Goal: Find specific page/section: Find specific page/section

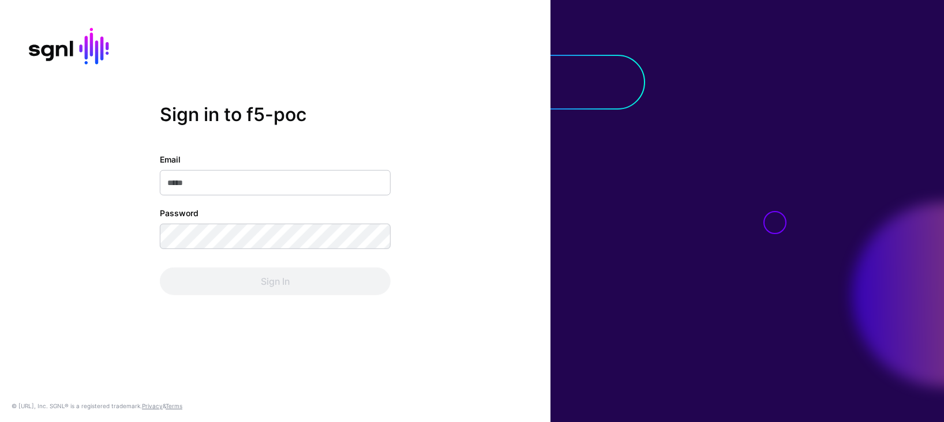
click at [330, 184] on input "Email" at bounding box center [275, 182] width 231 height 25
click at [517, 176] on div "Sign in to f5-poc Email Password Sign In" at bounding box center [275, 211] width 550 height 215
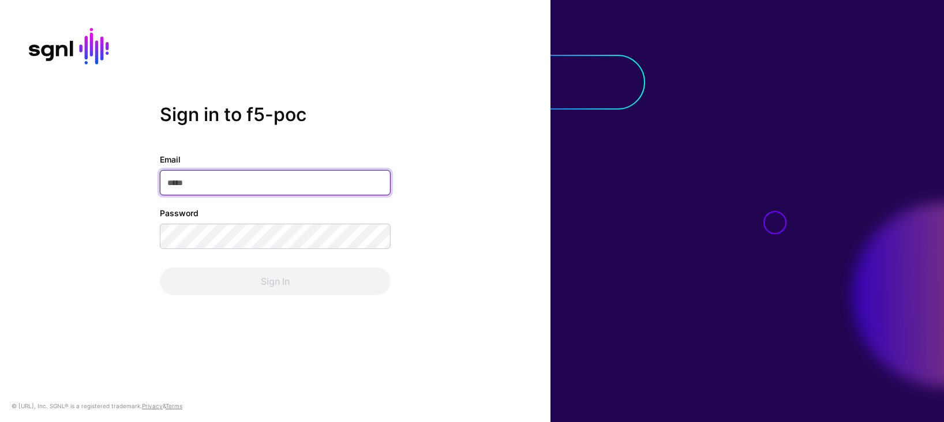
click at [365, 185] on input "Email" at bounding box center [275, 182] width 231 height 25
click at [0, 422] on com-1password-button at bounding box center [0, 422] width 0 height 0
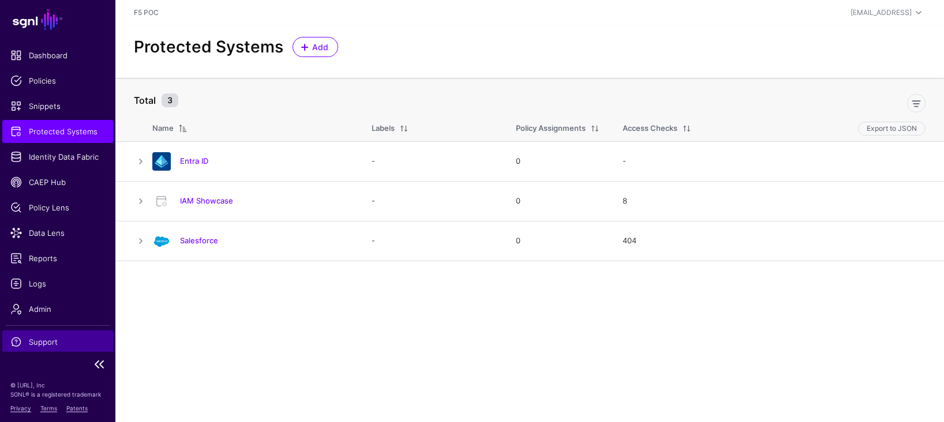
click at [48, 343] on span "Support" at bounding box center [57, 342] width 95 height 12
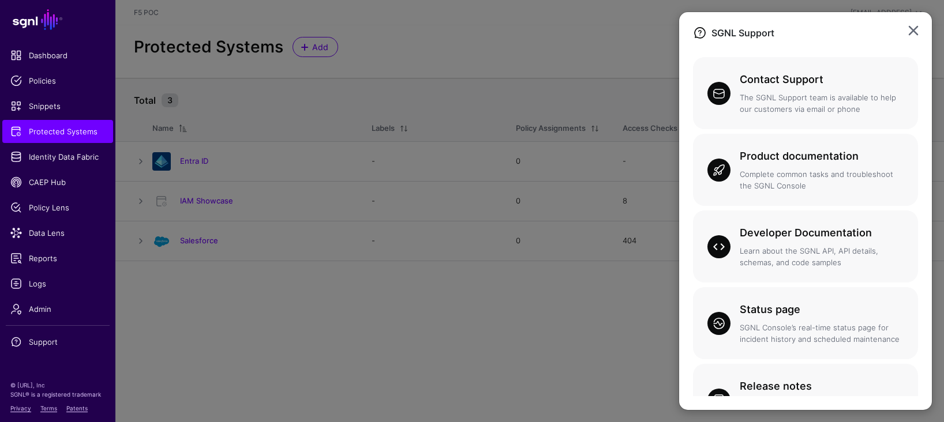
click at [52, 307] on ngb-modal-window "SGNL Support Contact Support The SGNL Support team is available to help our cus…" at bounding box center [472, 211] width 944 height 422
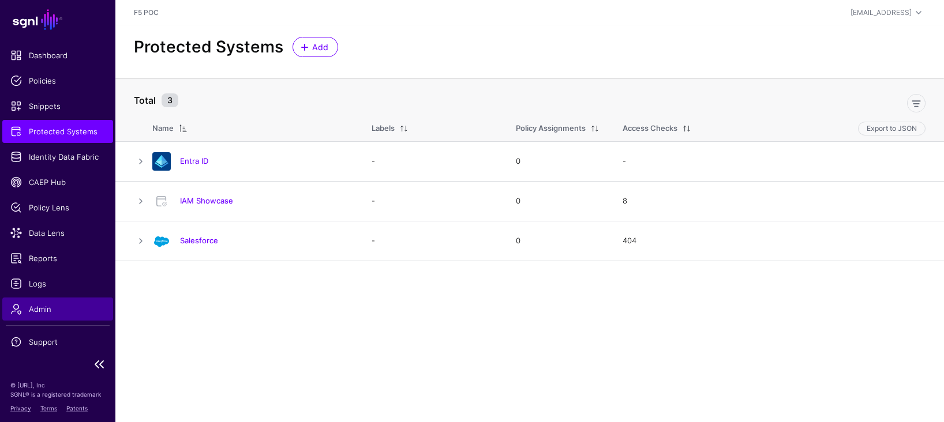
click at [50, 308] on span "Admin" at bounding box center [57, 309] width 95 height 12
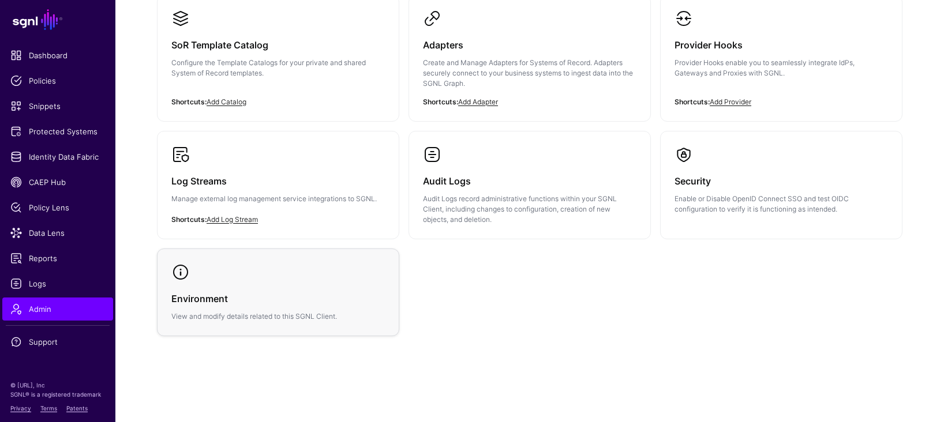
click at [301, 276] on link "Environment View and modify details related to this SGNL Client." at bounding box center [277, 292] width 241 height 87
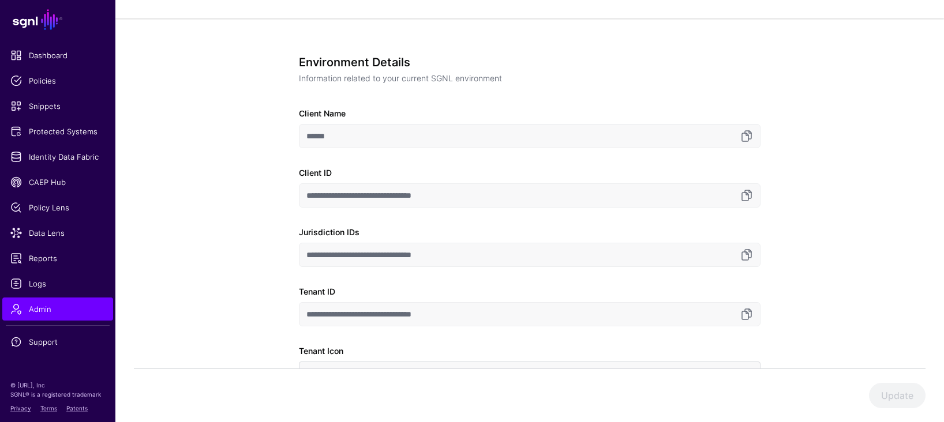
scroll to position [66, 0]
